Goal: Task Accomplishment & Management: Use online tool/utility

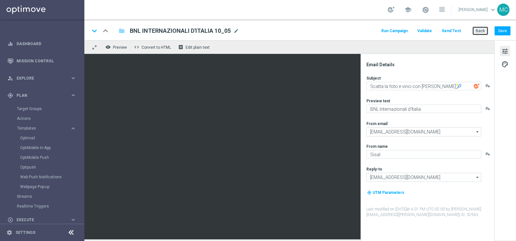
click at [481, 31] on button "Back" at bounding box center [481, 30] width 16 height 9
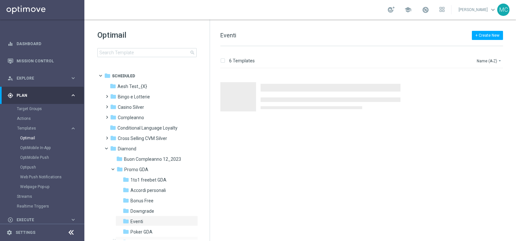
scroll to position [40, 0]
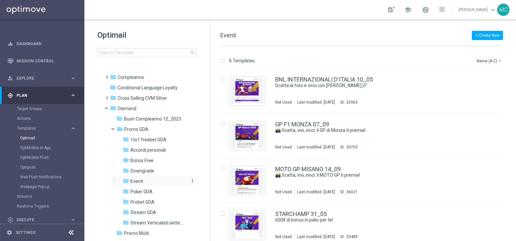
click at [137, 177] on div "folder Eventi more_vert" at bounding box center [157, 180] width 82 height 10
click at [310, 169] on link "MOTO GP MISANO 14_09" at bounding box center [308, 169] width 66 height 6
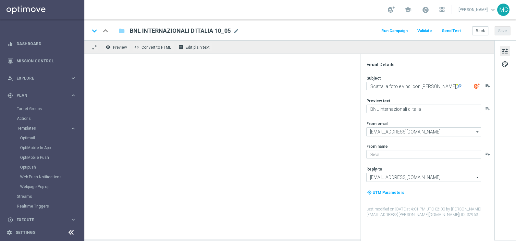
type textarea "📸 Scatta, vivi, vinci: il MOTO GP ti premia!"
type textarea "MOTO GP Imola 2025"
type input "[EMAIL_ADDRESS][DOMAIN_NAME]"
